Goal: Task Accomplishment & Management: Complete application form

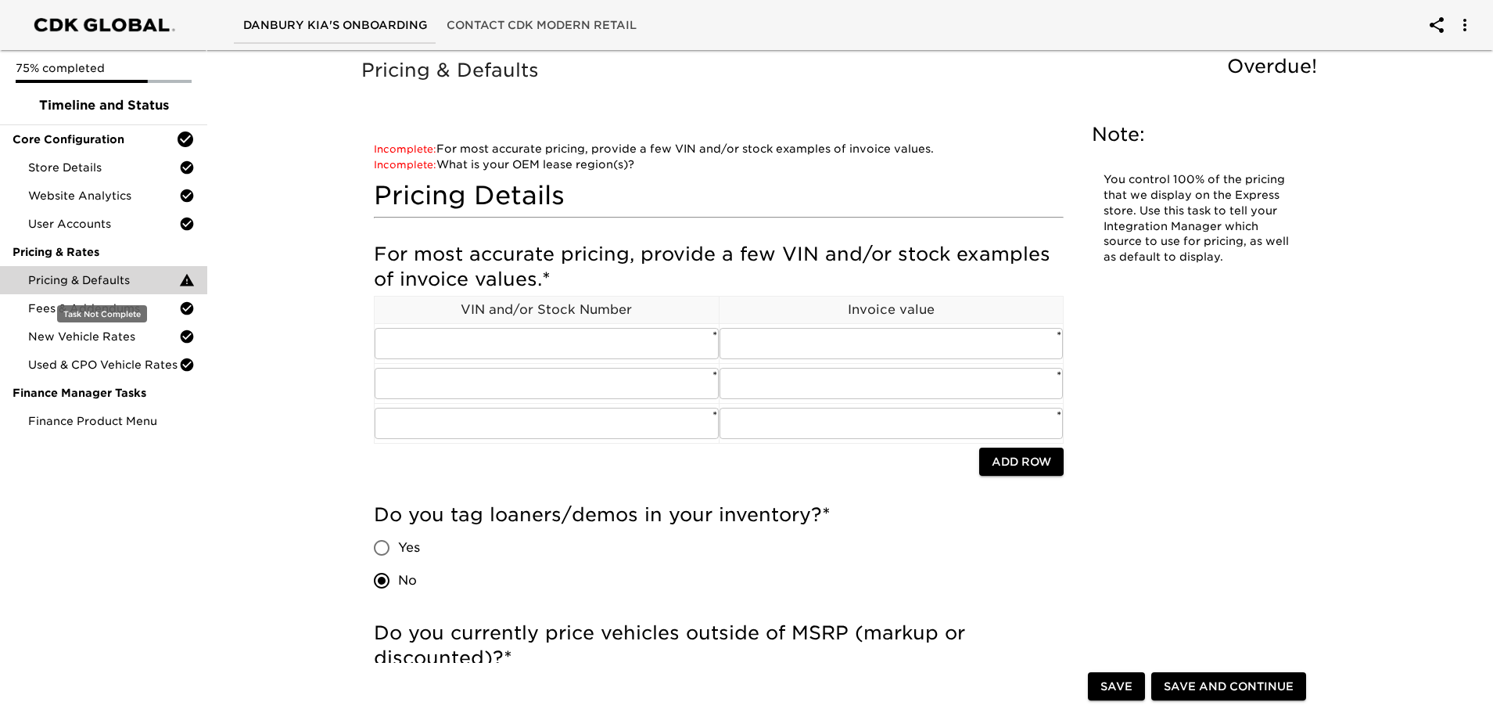
click at [92, 277] on span "Pricing & Defaults" at bounding box center [103, 280] width 151 height 16
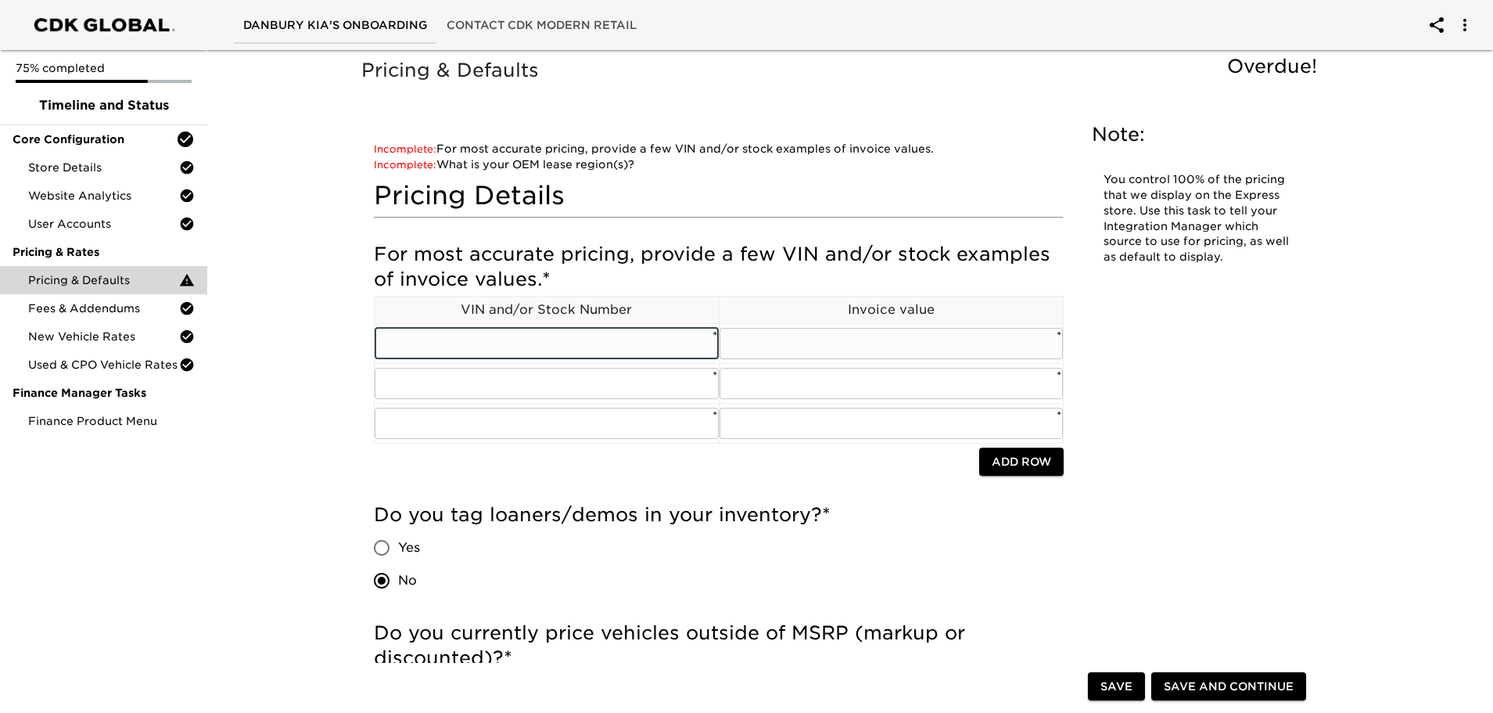
paste input "[US_VEHICLE_IDENTIFICATION_NUMBER]"
type input "[US_VEHICLE_IDENTIFICATION_NUMBER]"
click at [759, 340] on input "text" at bounding box center [892, 343] width 344 height 31
type input "44593"
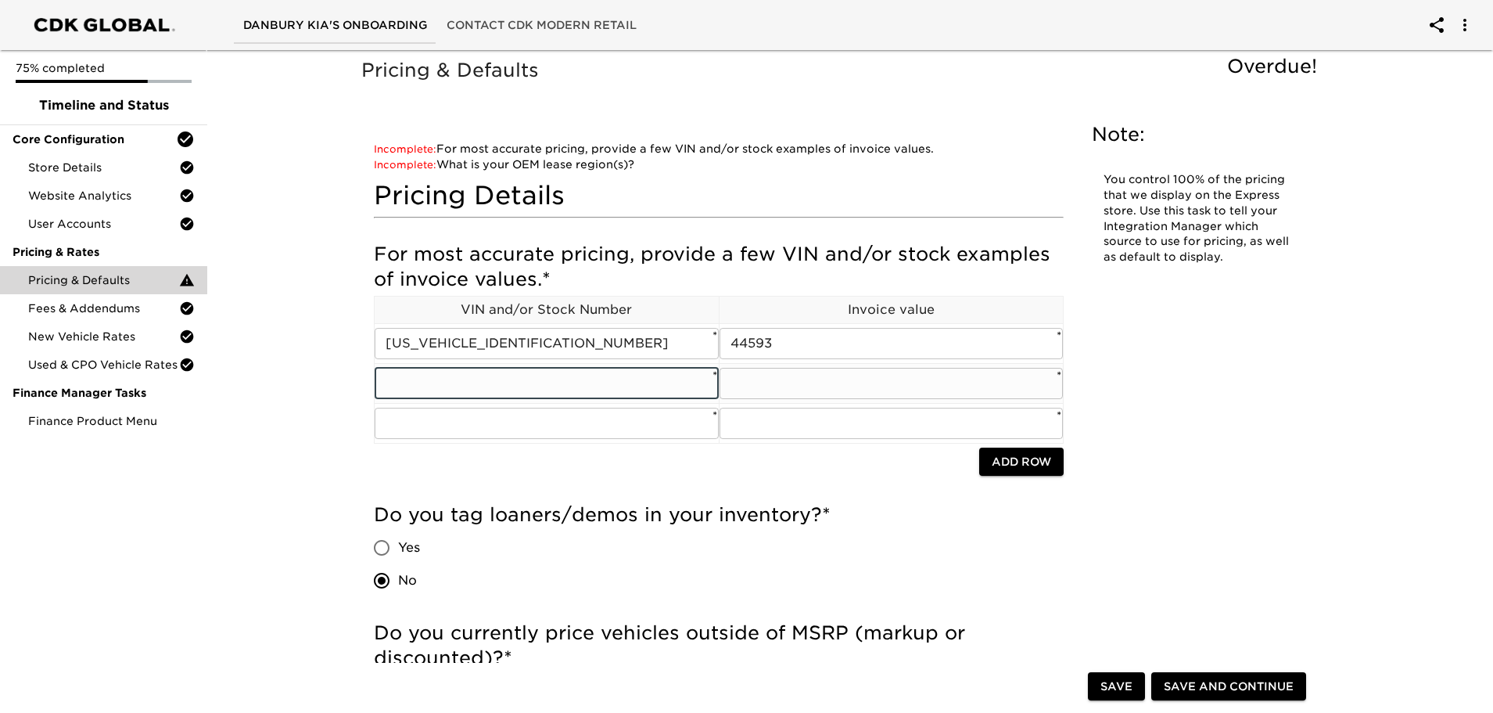
click at [432, 392] on input "text" at bounding box center [547, 383] width 344 height 31
paste input "[US_VEHICLE_IDENTIFICATION_NUMBER]"
type input "[US_VEHICLE_IDENTIFICATION_NUMBER]"
click at [719, 385] on div at bounding box center [721, 370] width 8 height 148
click at [737, 383] on input "text" at bounding box center [892, 383] width 344 height 31
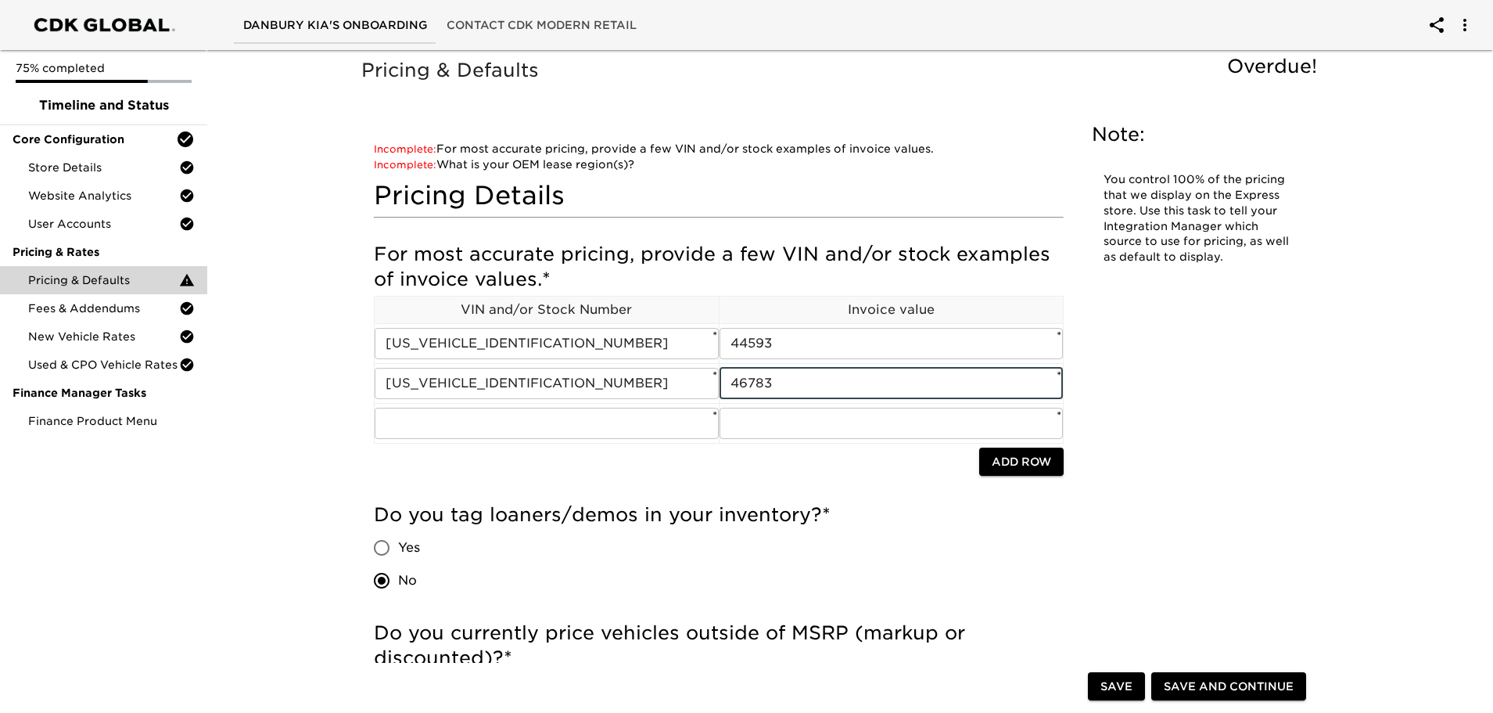
type input "46783"
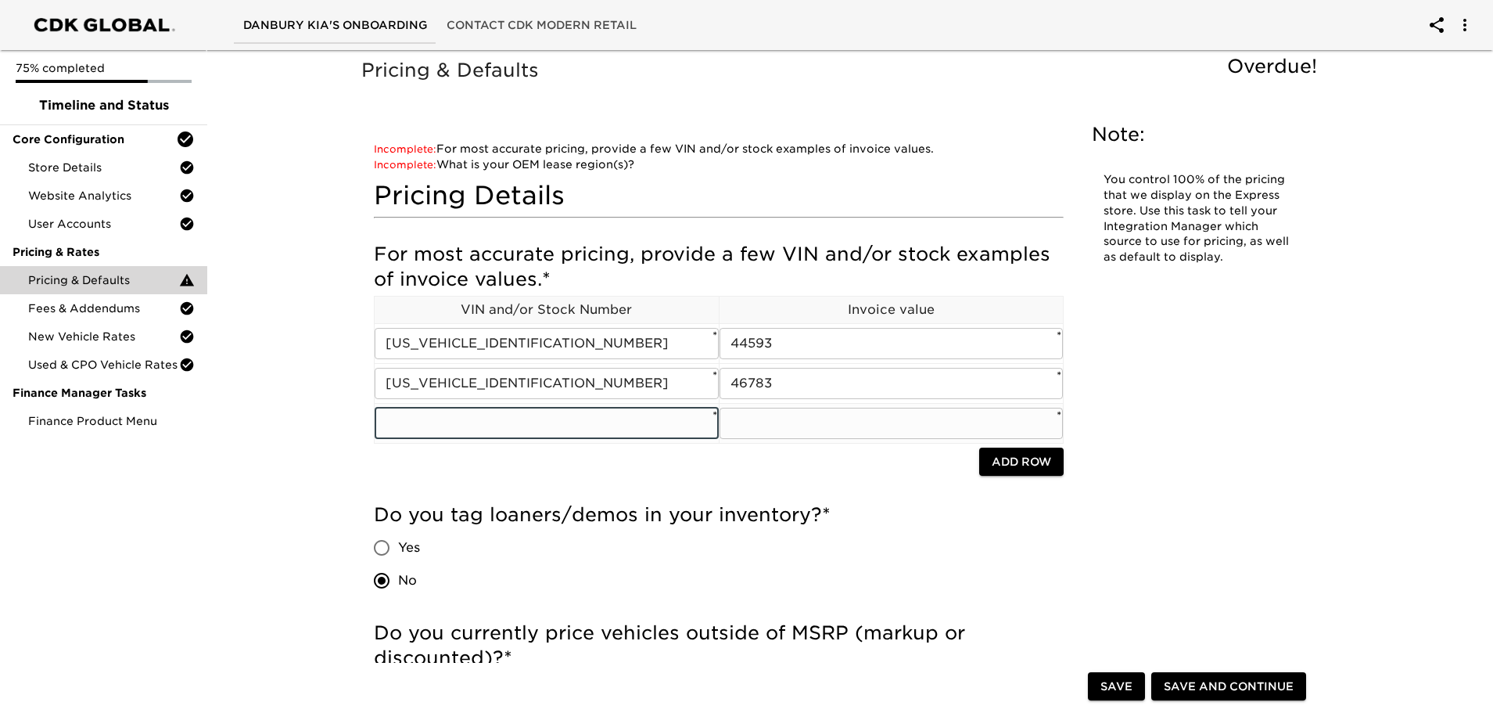
paste input "[US_VEHICLE_IDENTIFICATION_NUMBER]"
type input "[US_VEHICLE_IDENTIFICATION_NUMBER]"
click at [747, 423] on input "text" at bounding box center [892, 423] width 344 height 31
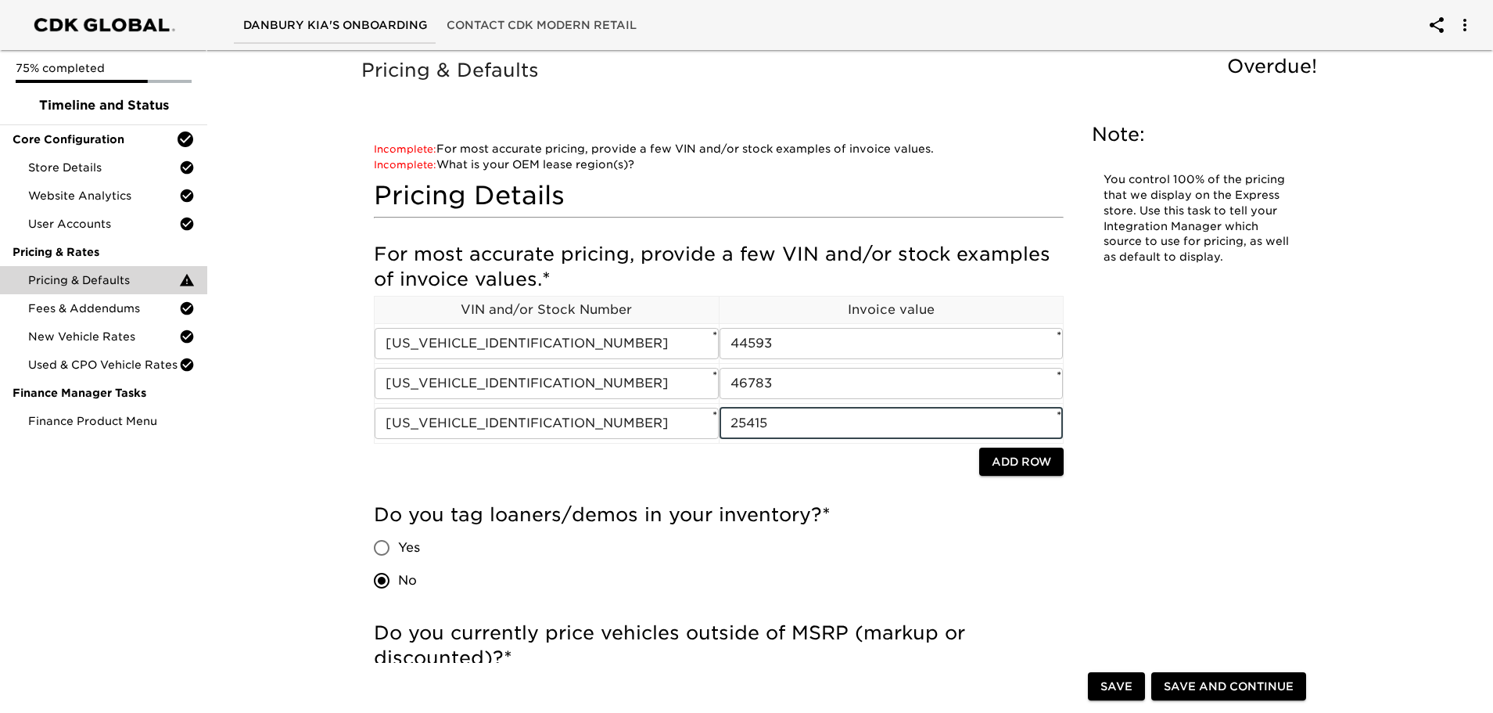
type input "25415"
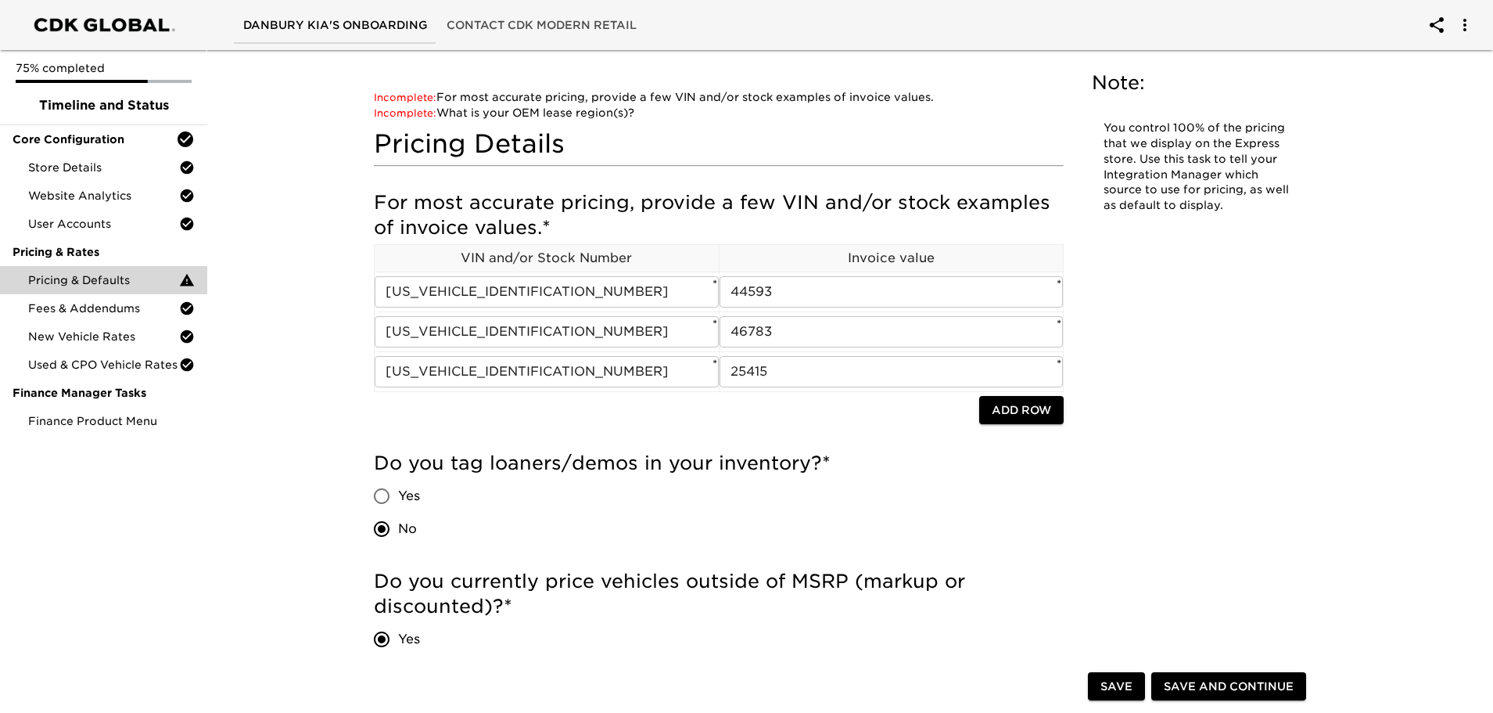
scroll to position [78, 0]
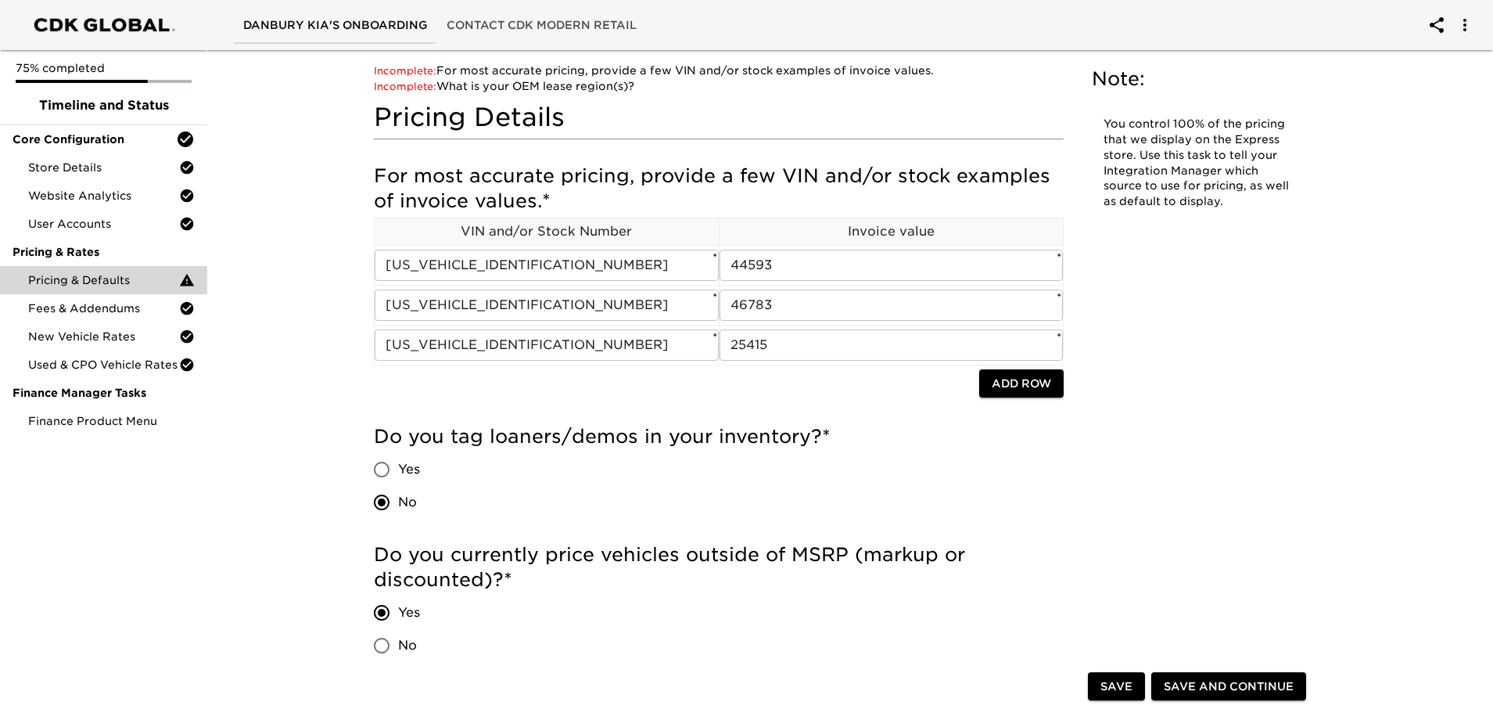
click at [1119, 684] on span "Save" at bounding box center [1117, 687] width 32 height 20
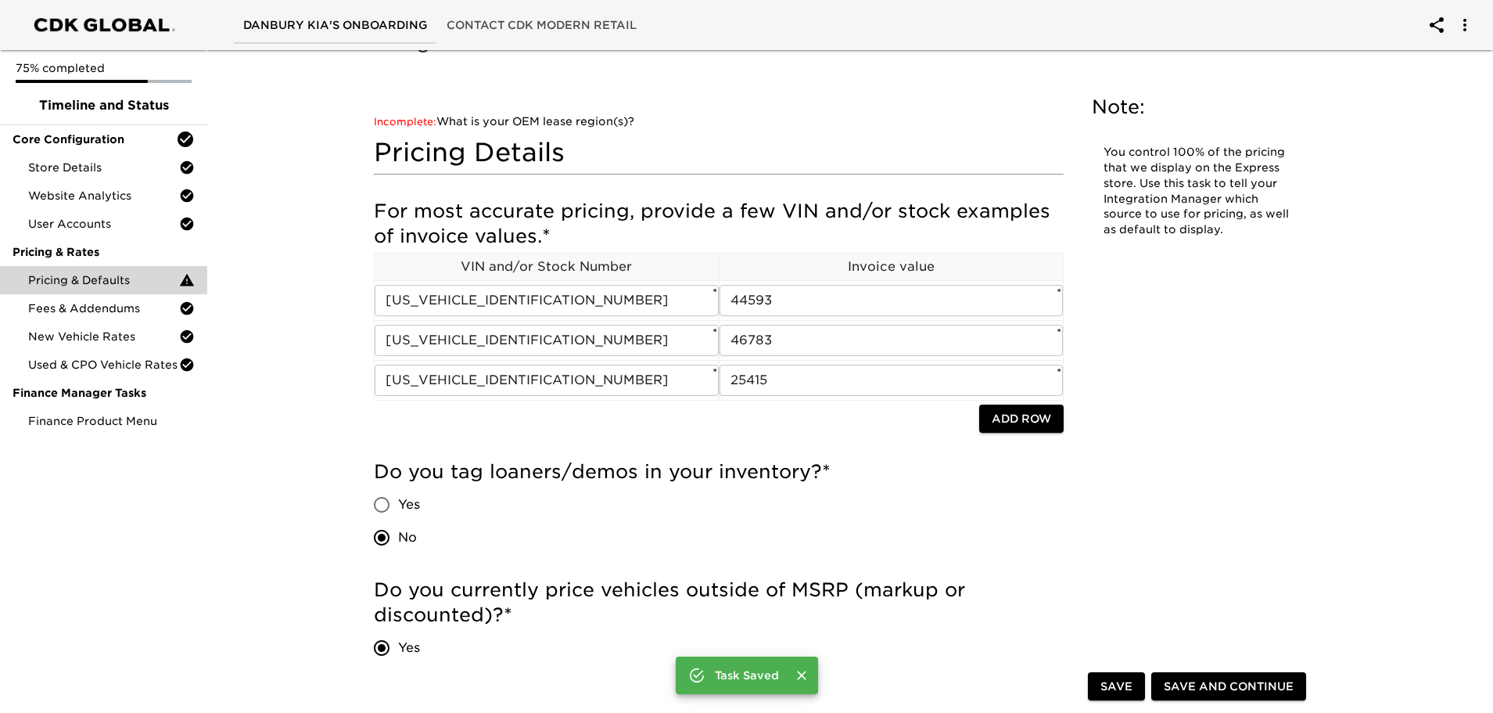
scroll to position [0, 0]
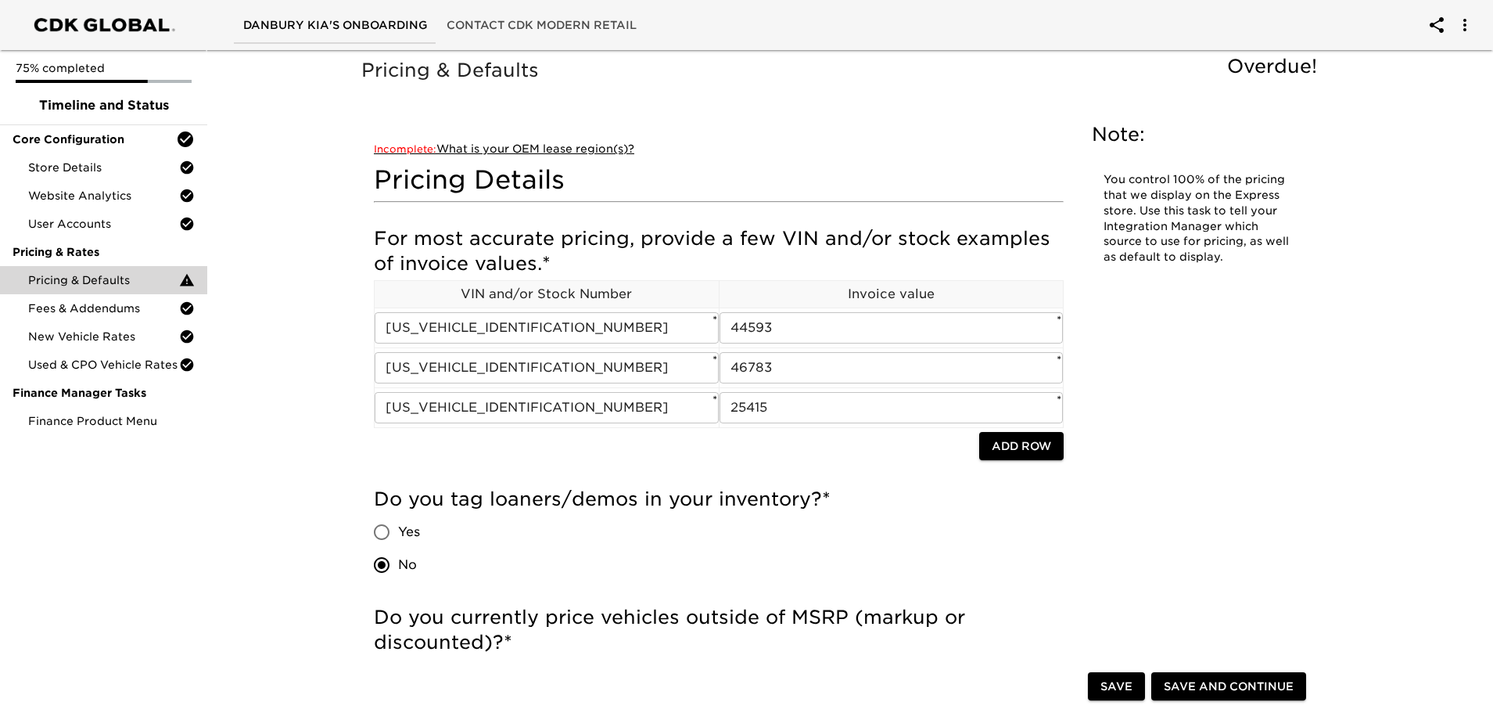
click at [458, 146] on link "Incomplete: What is your OEM lease region(s)?" at bounding box center [504, 148] width 260 height 13
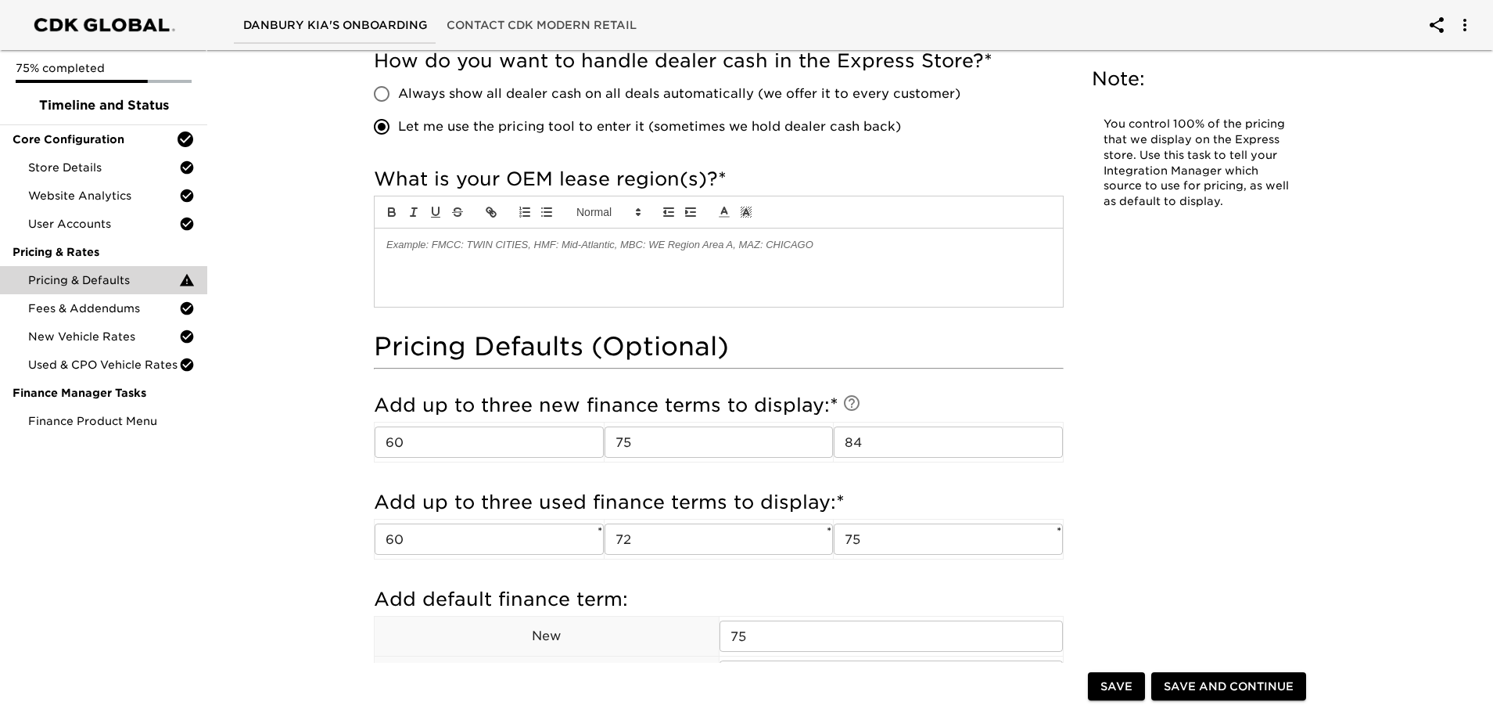
scroll to position [954, 0]
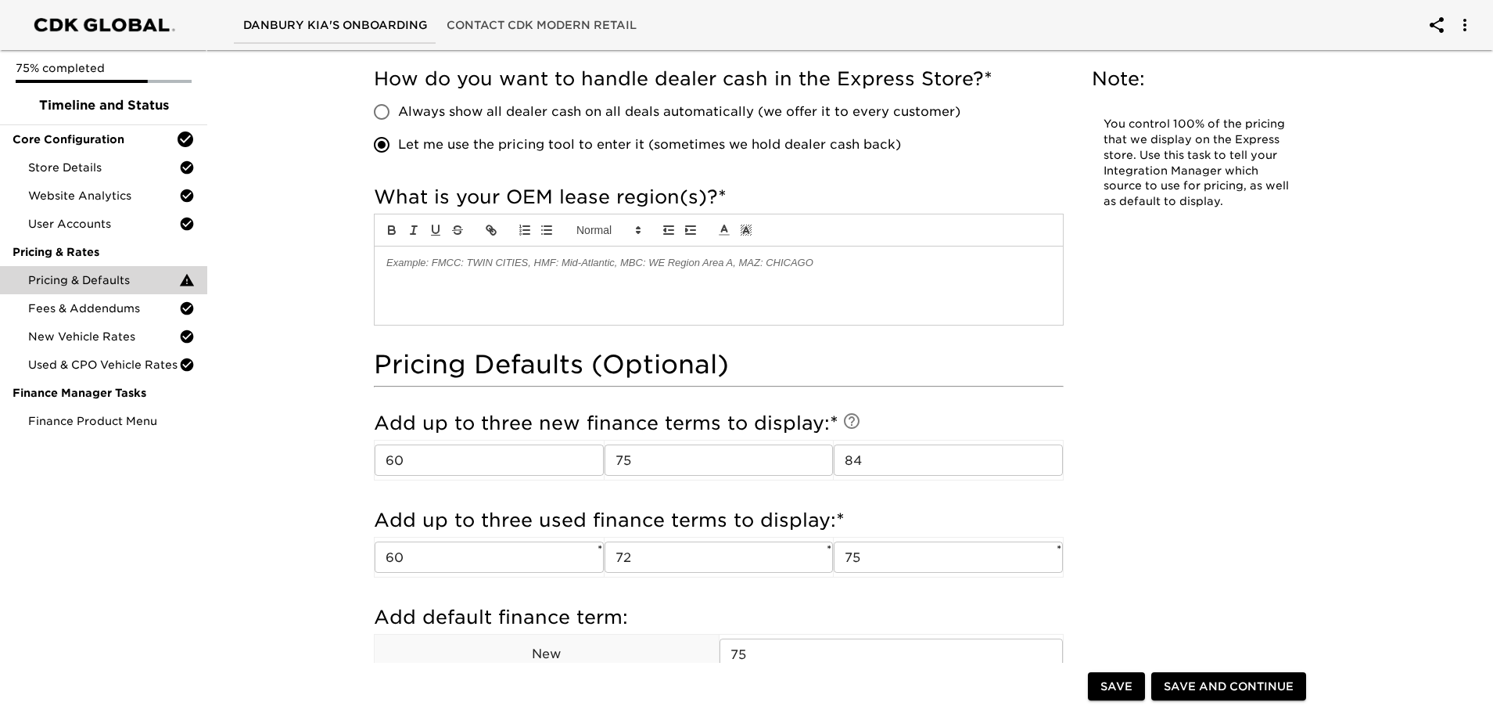
click at [384, 270] on div at bounding box center [719, 285] width 688 height 78
click at [1237, 434] on div "Pricing & Defaults Overdue! Note: You control 100% of the pricing that we displ…" at bounding box center [843, 258] width 970 height 2315
click at [1126, 684] on span "Save" at bounding box center [1117, 687] width 32 height 20
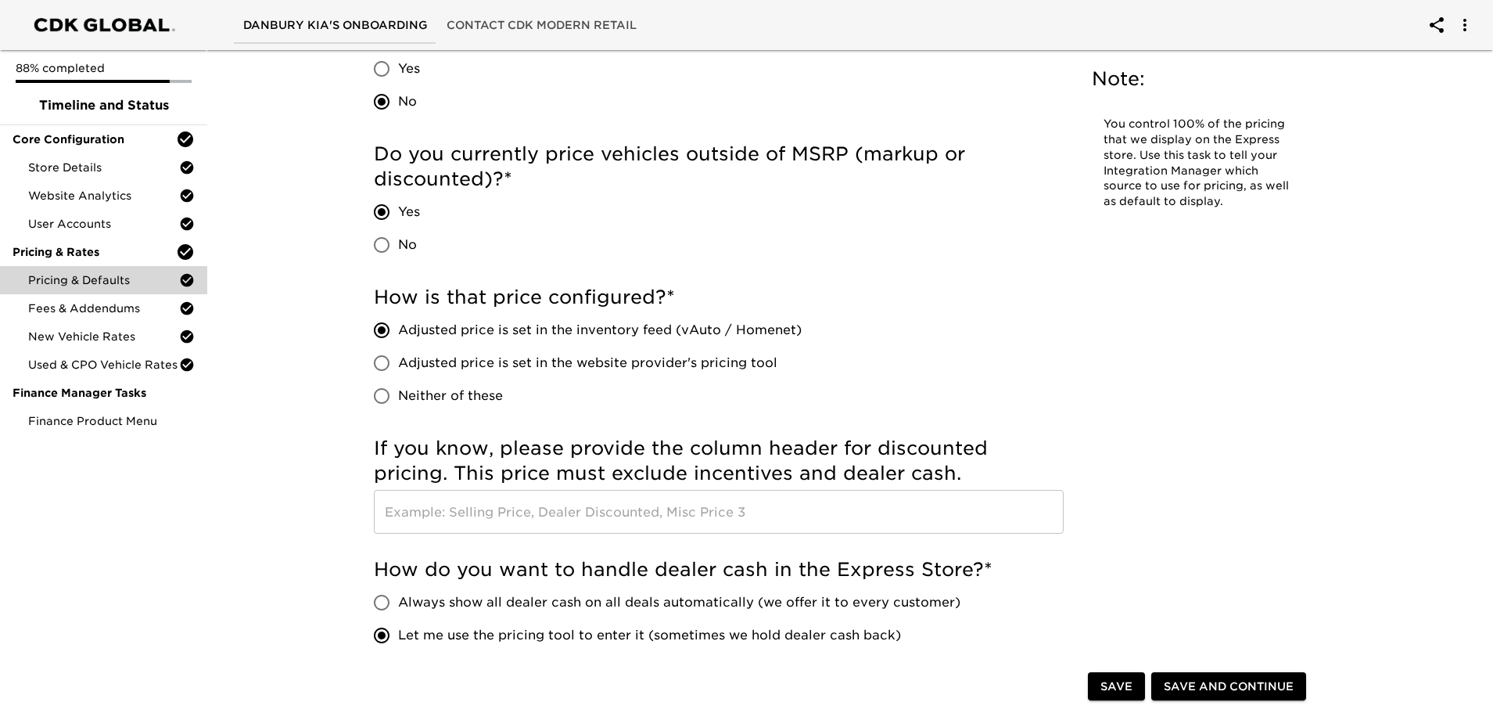
scroll to position [469, 0]
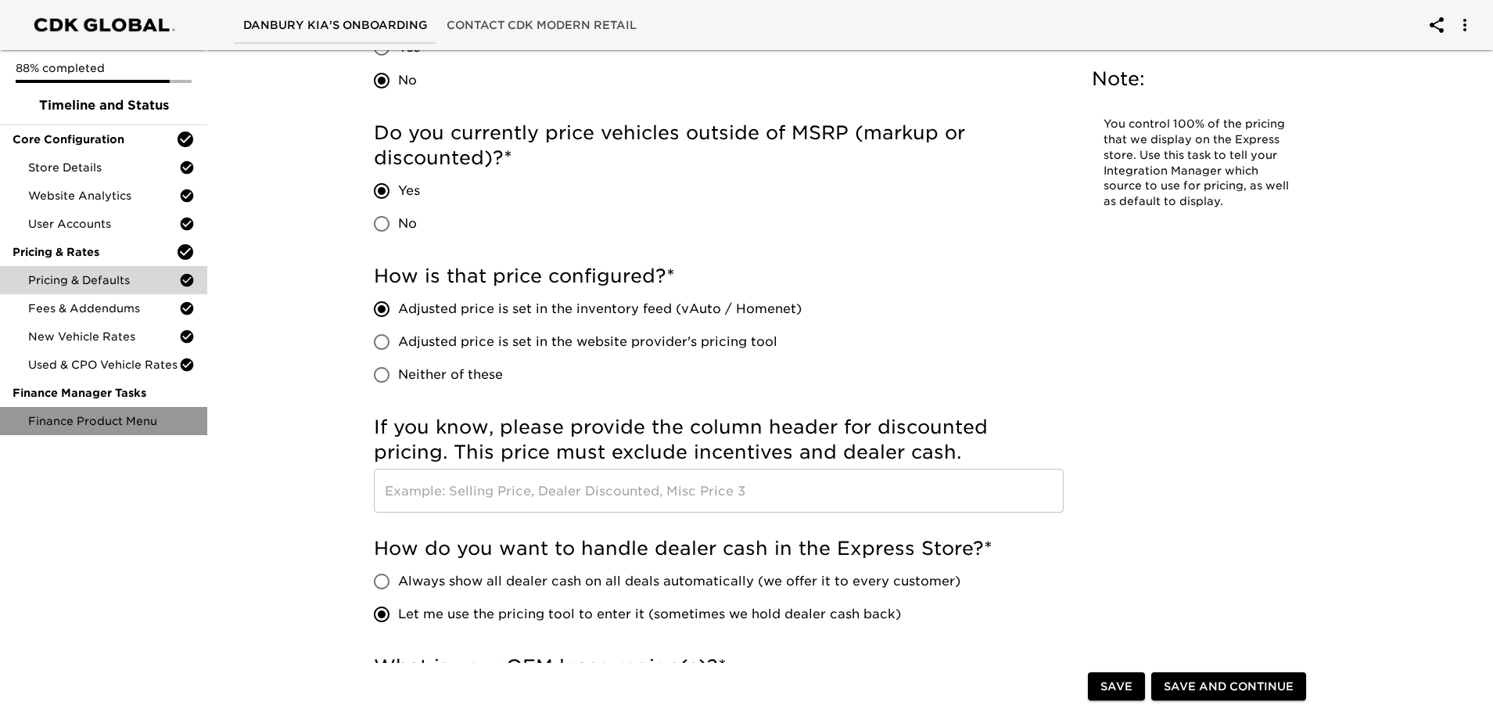
click at [100, 426] on span "Finance Product Menu" at bounding box center [111, 421] width 167 height 16
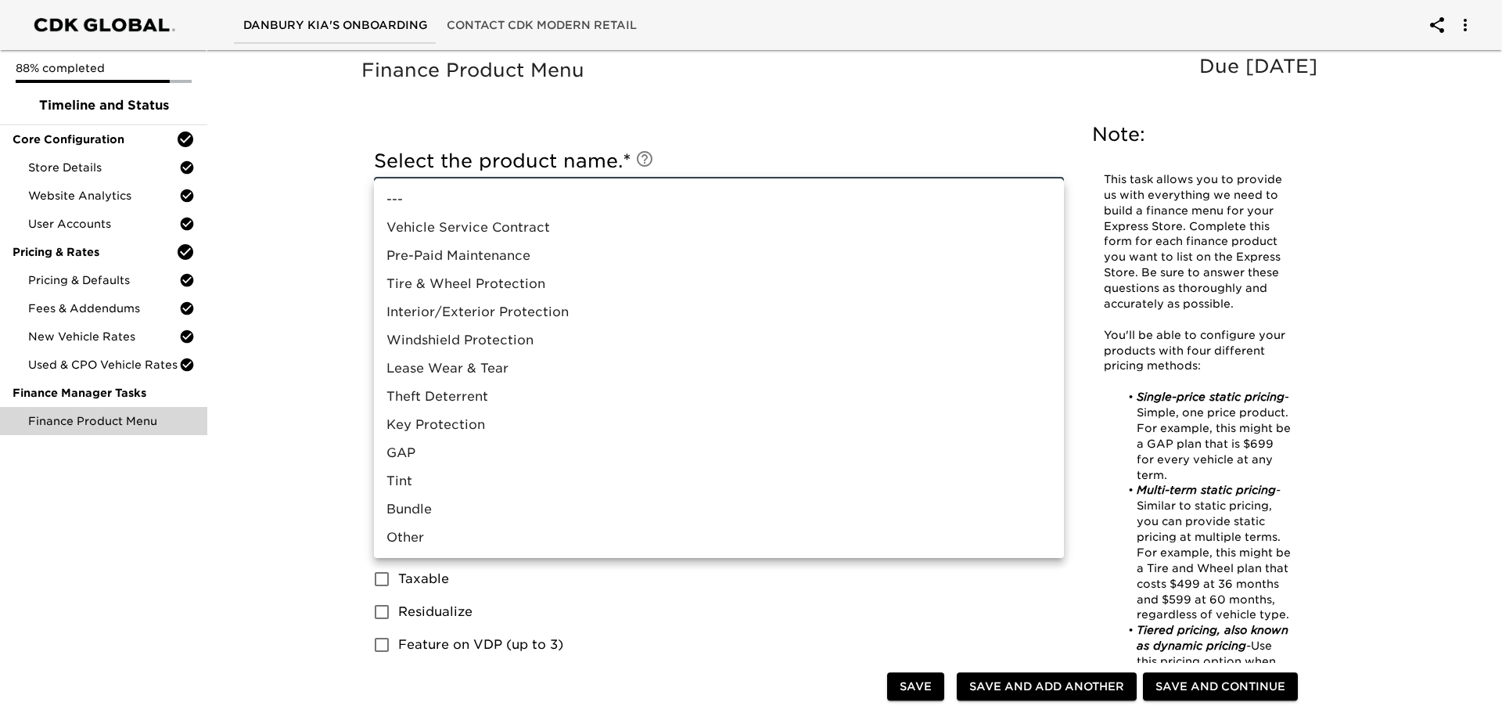
click at [348, 150] on div at bounding box center [751, 356] width 1502 height 713
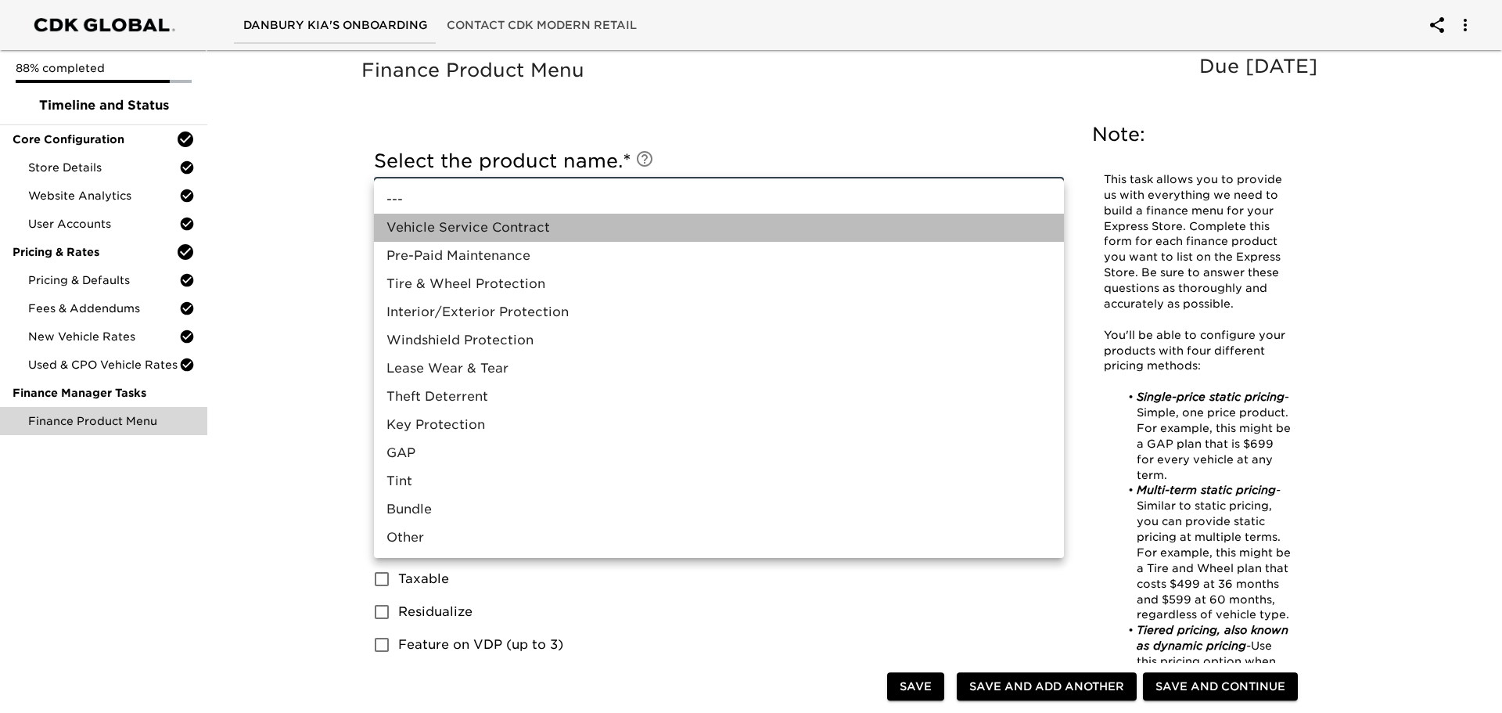
click at [477, 232] on li "Vehicle Service Contract" at bounding box center [719, 228] width 690 height 28
type input "Vehicle Service Contract"
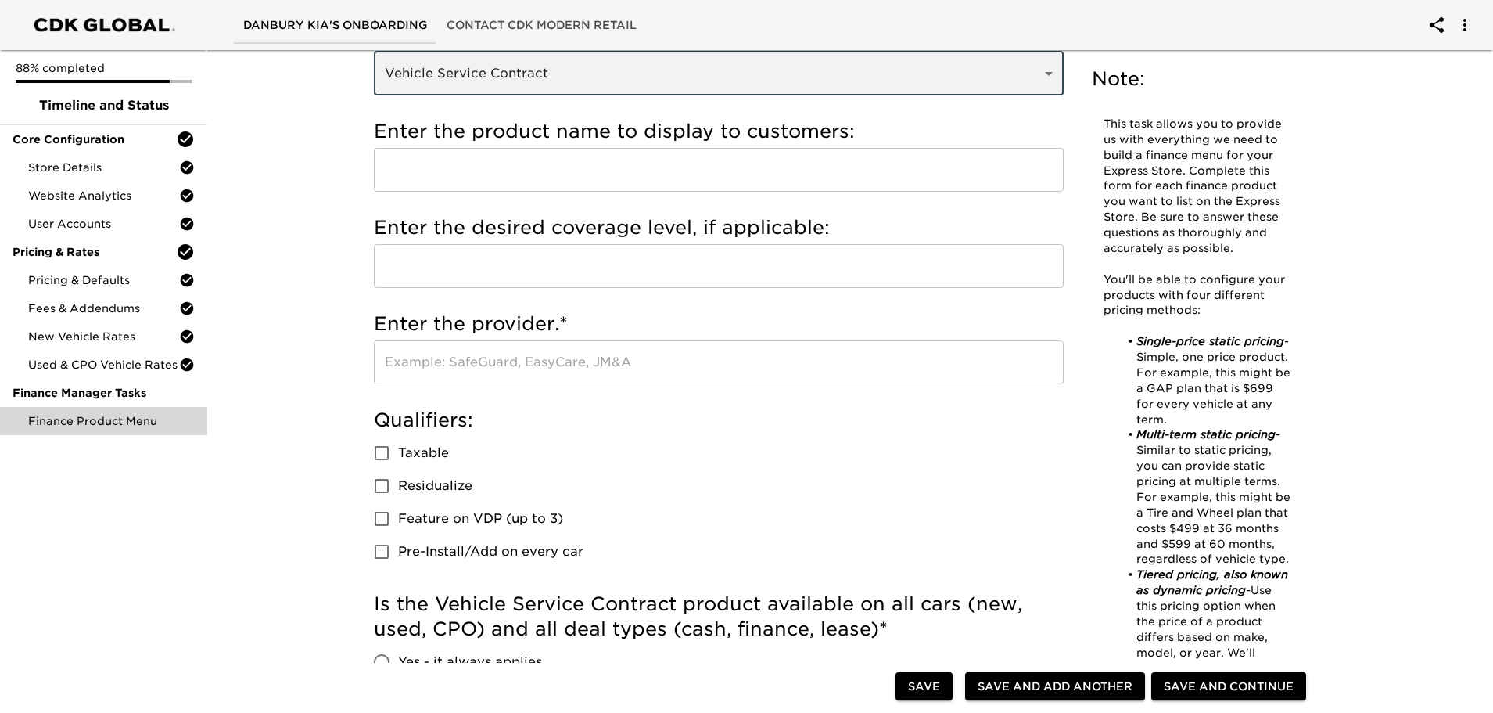
scroll to position [156, 0]
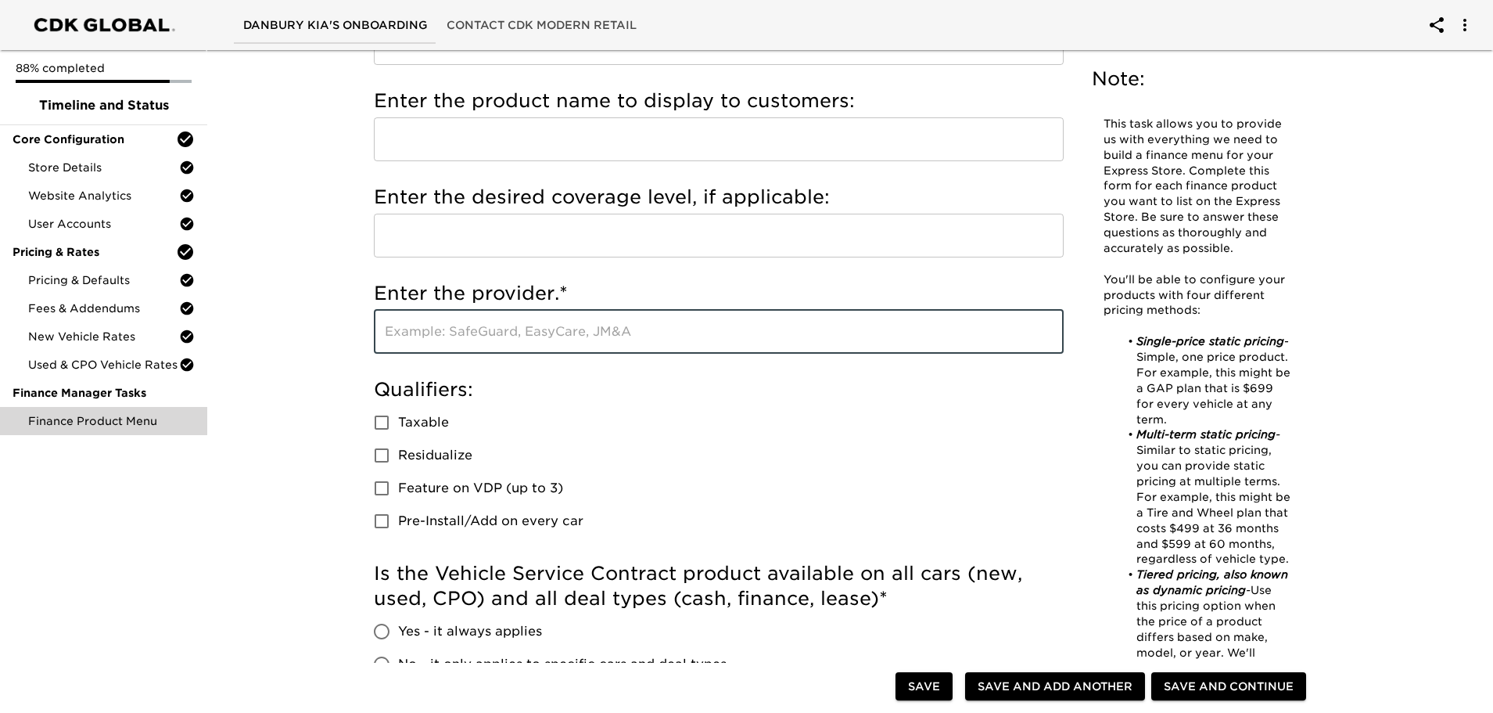
click at [586, 336] on input "text" at bounding box center [719, 332] width 690 height 44
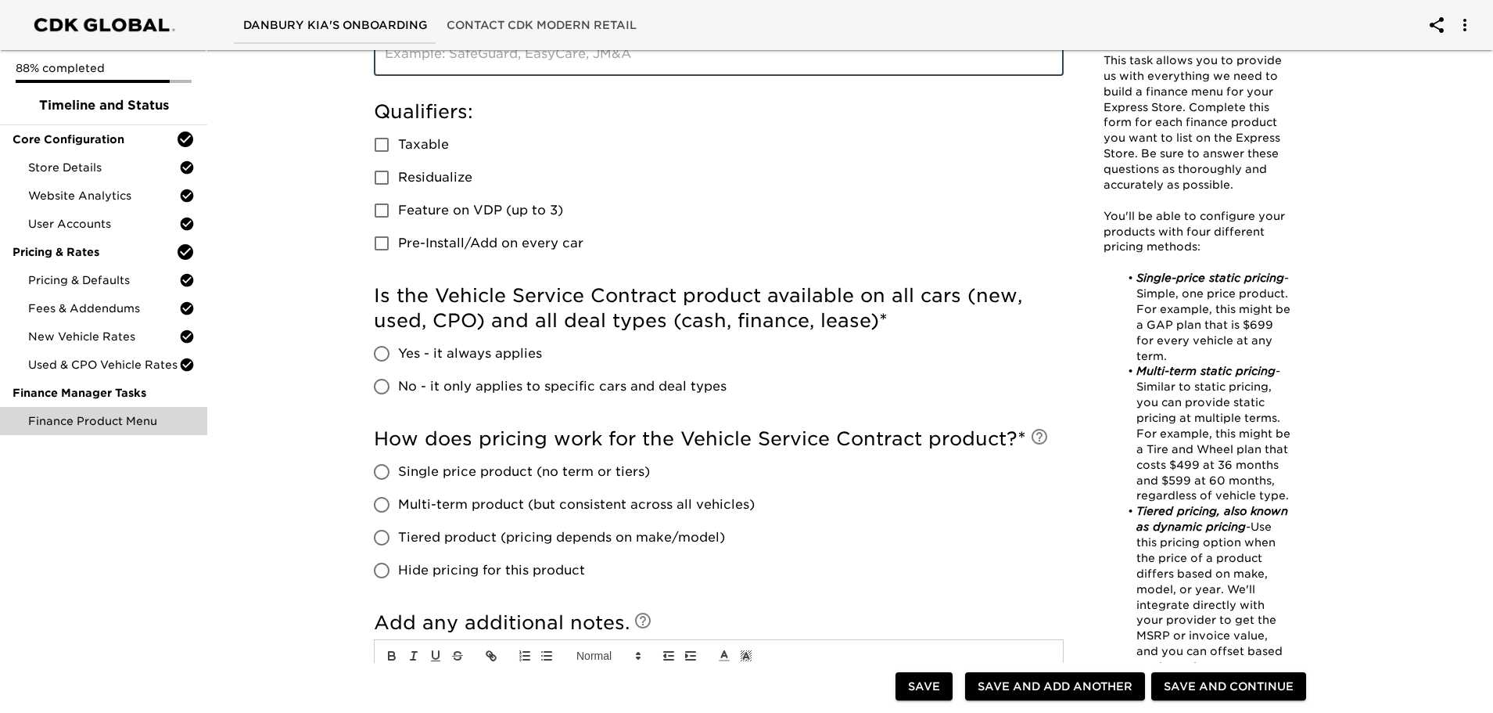
scroll to position [469, 0]
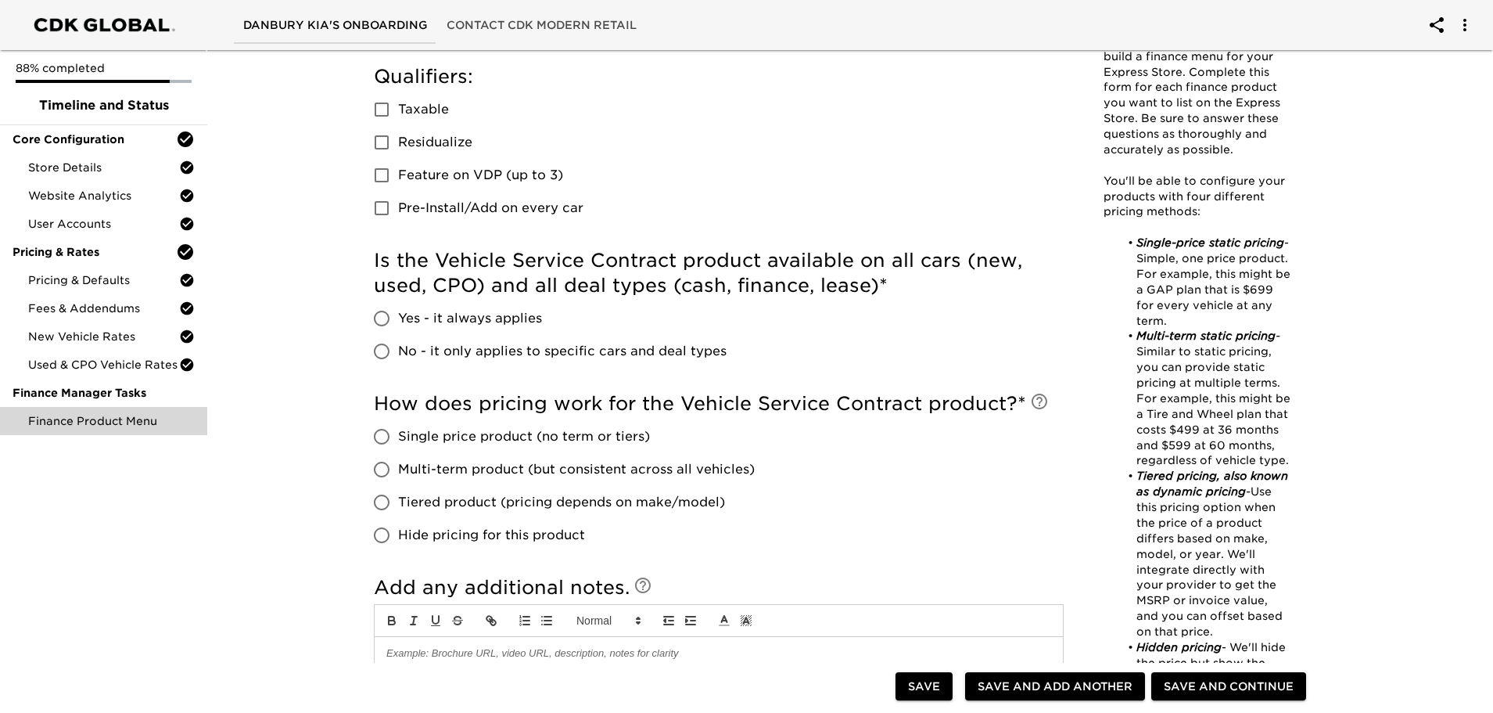
click at [385, 315] on input "Yes - it always applies" at bounding box center [381, 318] width 33 height 33
radio input "true"
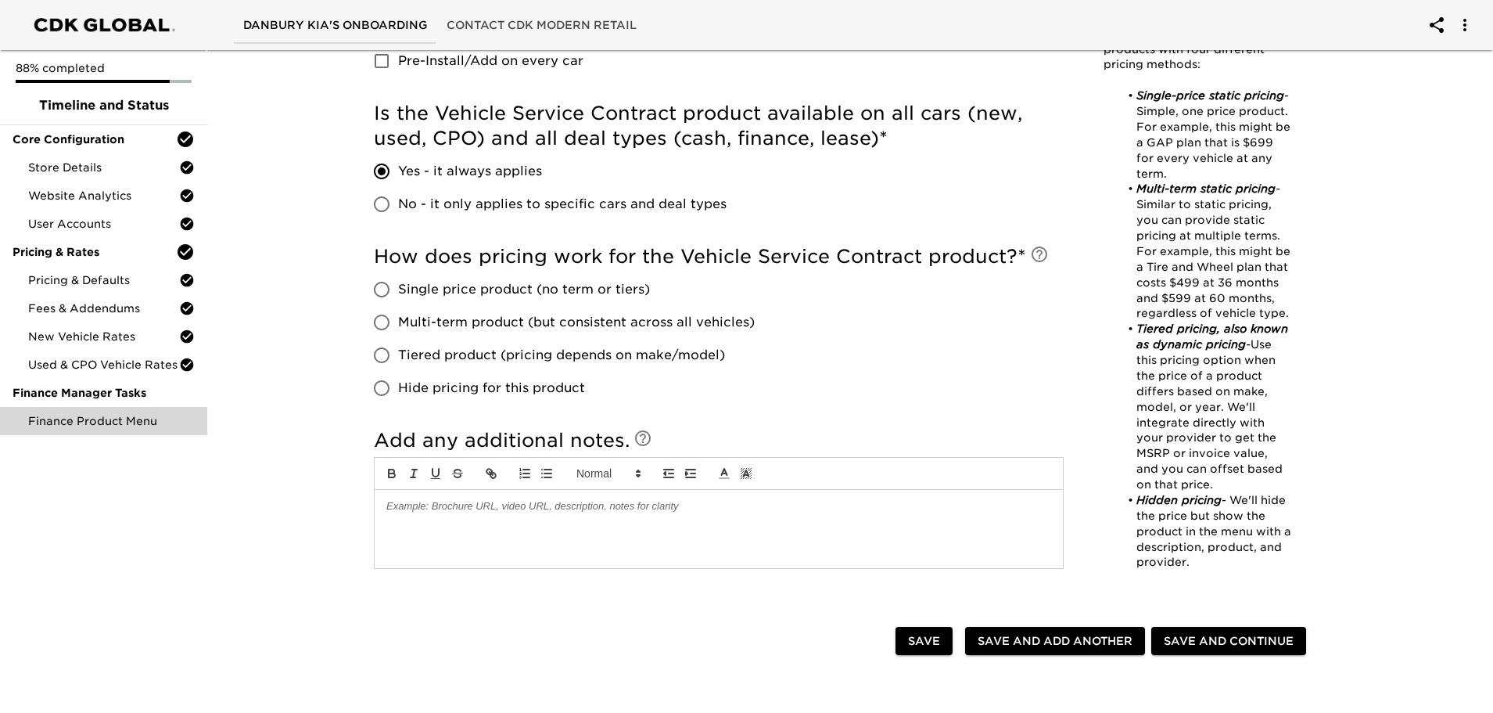
scroll to position [626, 0]
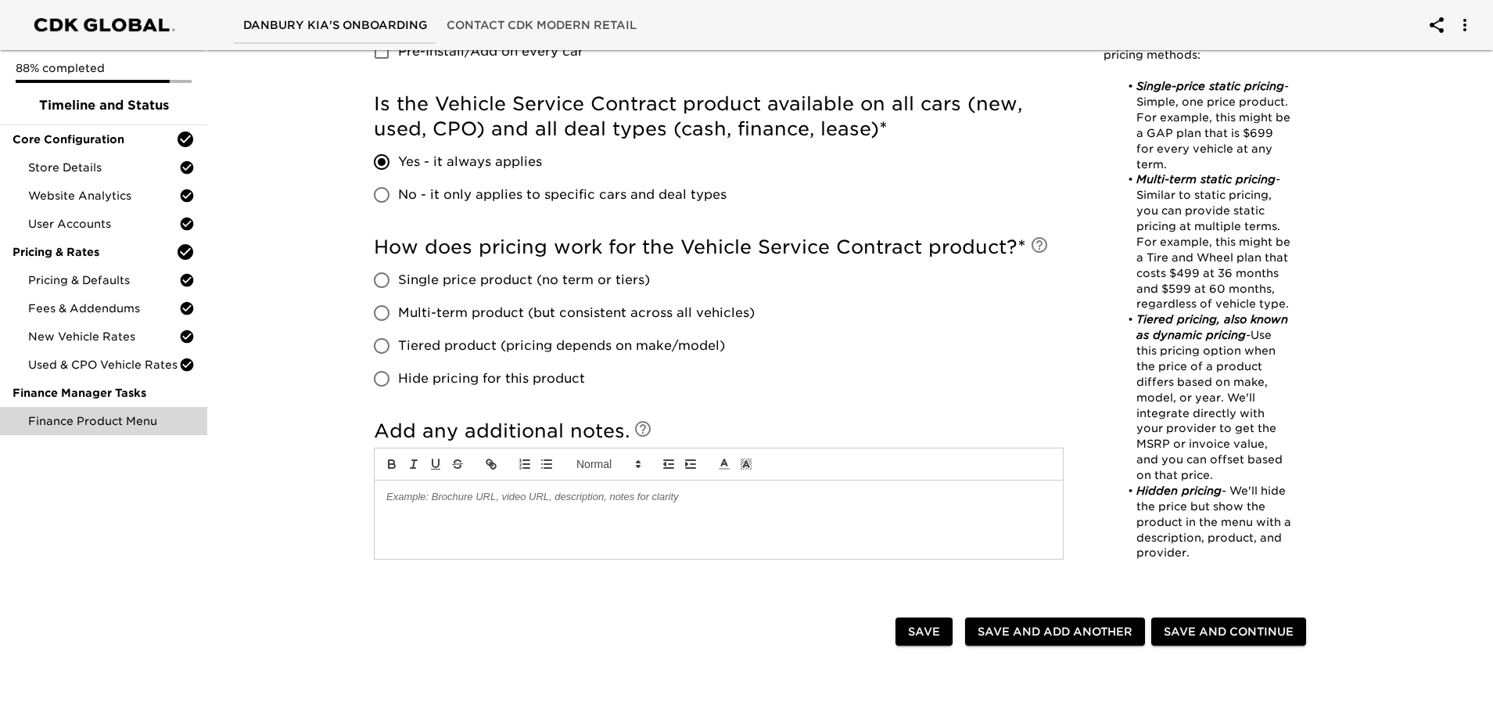
click at [386, 345] on input "Tiered product (pricing depends on make/model)" at bounding box center [381, 345] width 33 height 33
radio input "true"
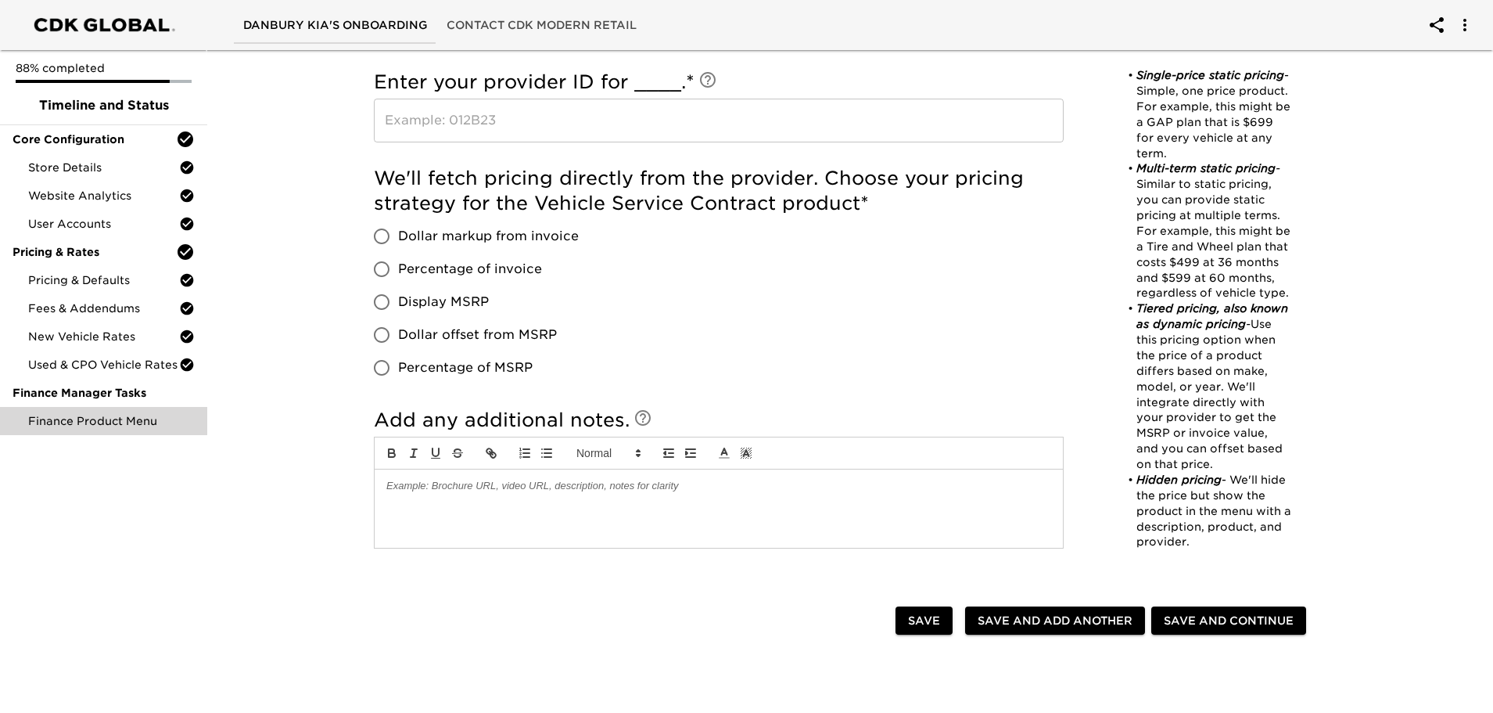
scroll to position [939, 0]
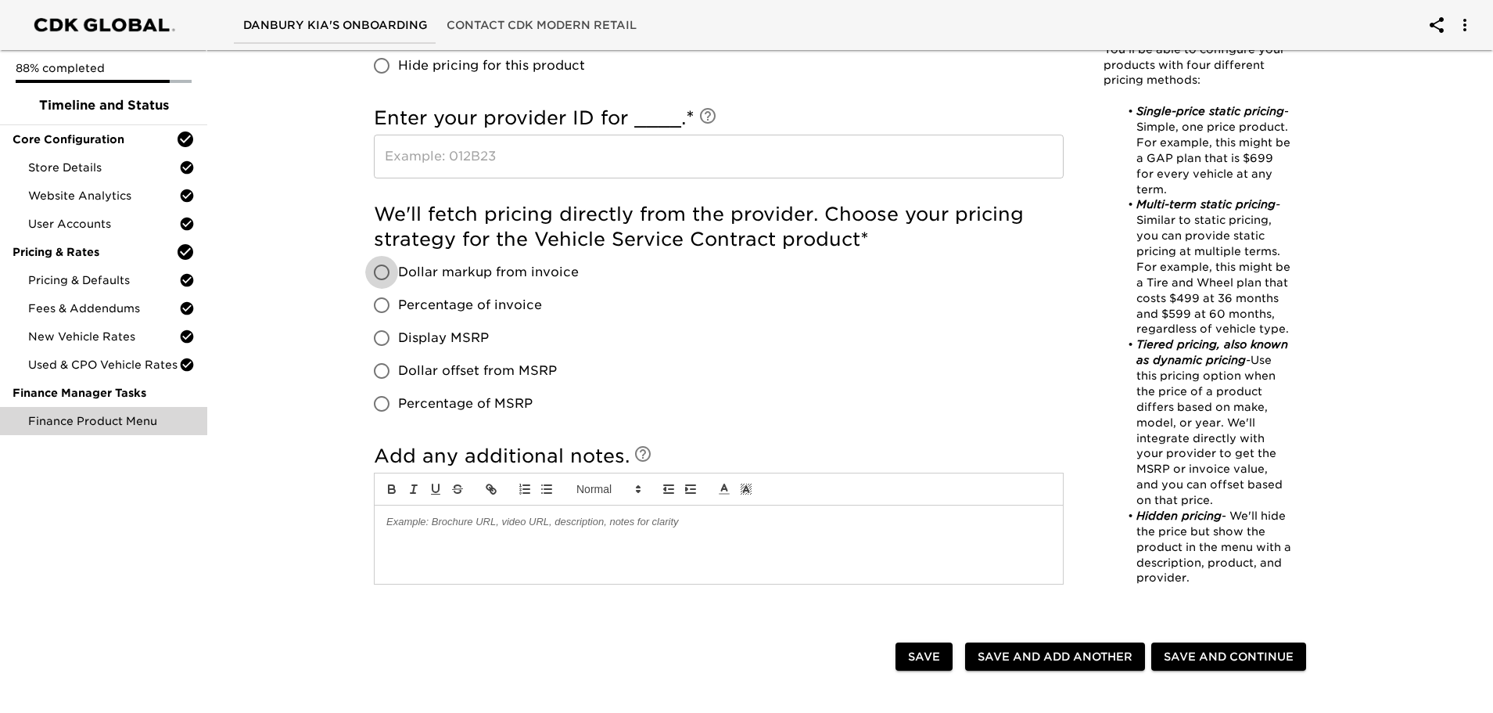
click at [383, 273] on input "Dollar markup from invoice" at bounding box center [381, 272] width 33 height 33
radio input "true"
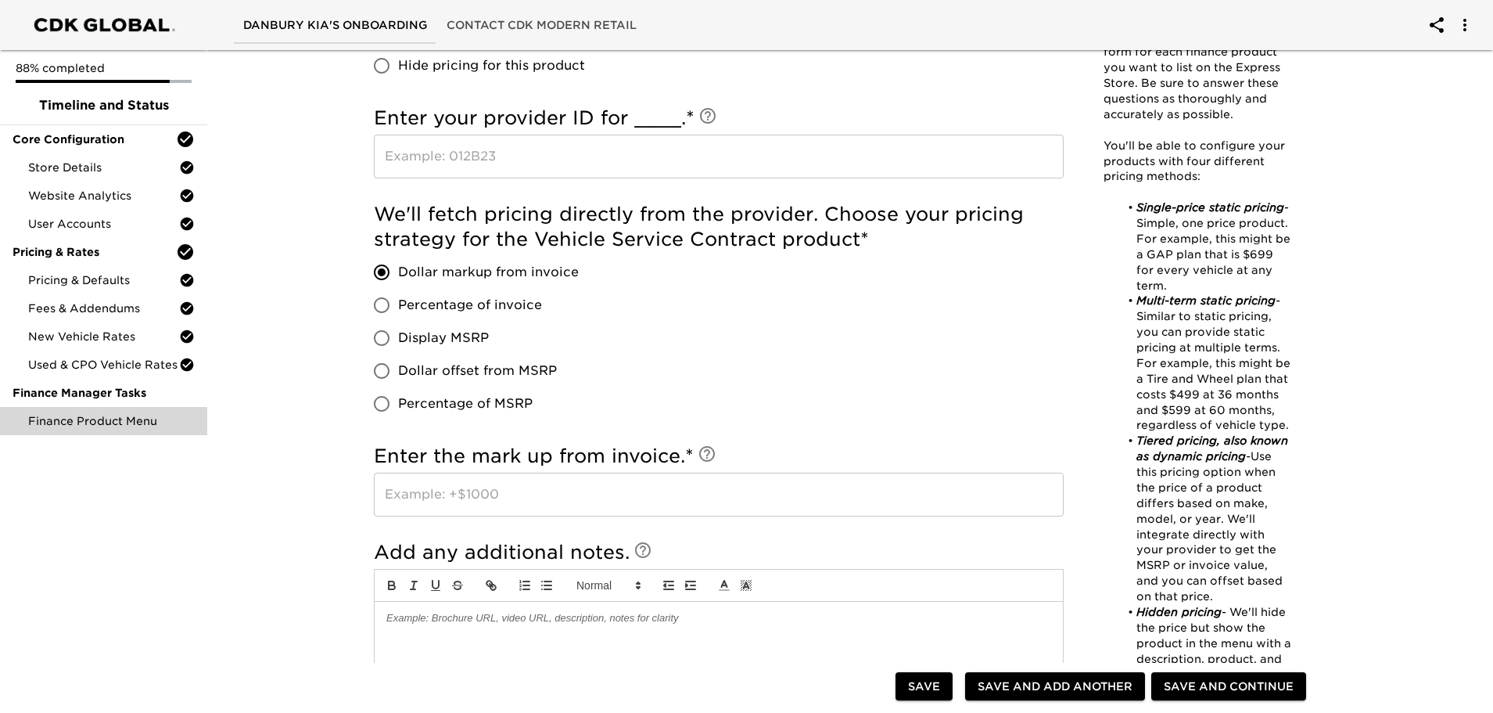
click at [447, 505] on input "text" at bounding box center [719, 494] width 690 height 44
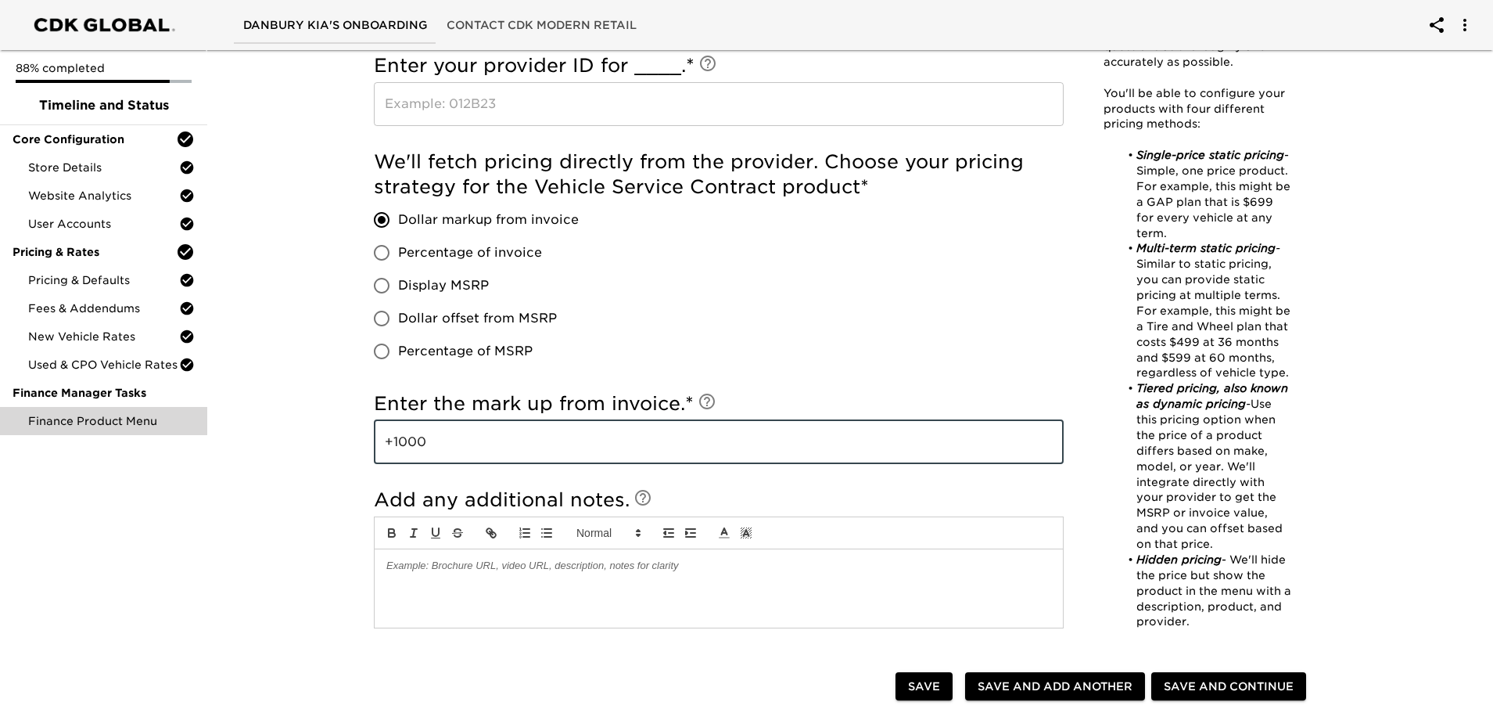
scroll to position [1017, 0]
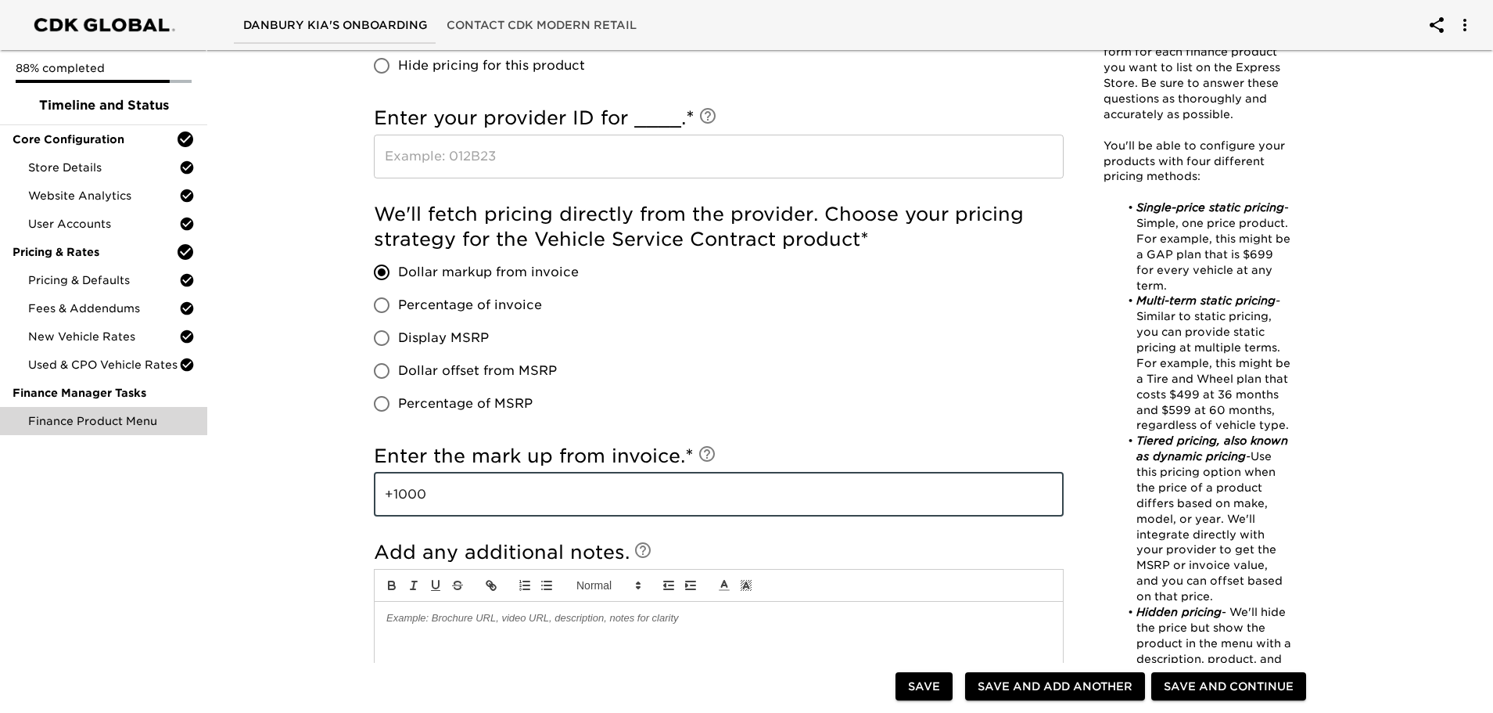
type input "+1000"
click at [842, 379] on div "We'll fetch pricing directly from the provider. Choose your pricing strategy fo…" at bounding box center [719, 311] width 690 height 218
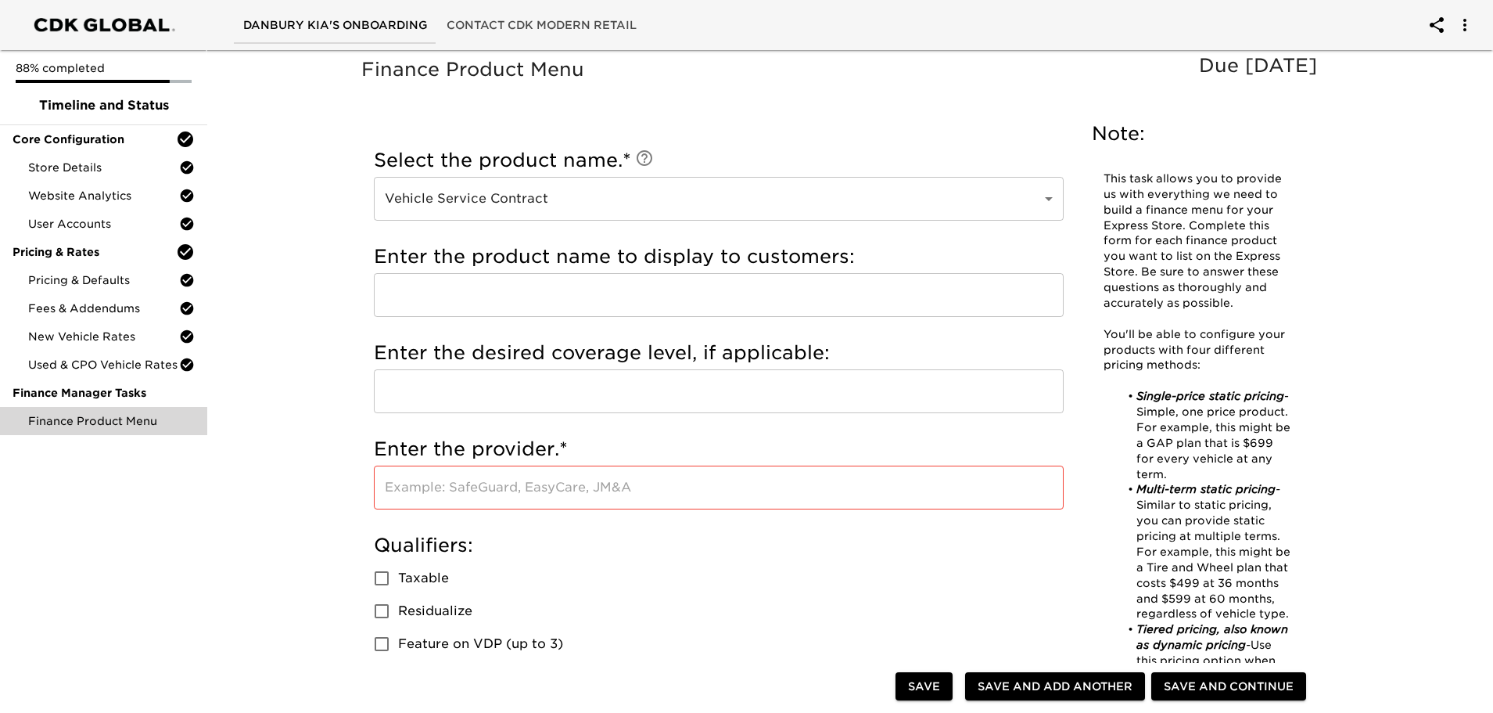
scroll to position [0, 0]
click at [914, 688] on span "Save" at bounding box center [924, 687] width 32 height 20
radio input "true"
